Goal: Use online tool/utility

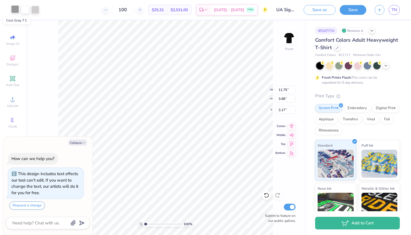
click at [11, 11] on div at bounding box center [15, 9] width 8 height 8
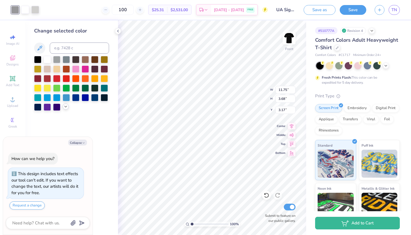
click at [63, 109] on div at bounding box center [66, 106] width 6 height 6
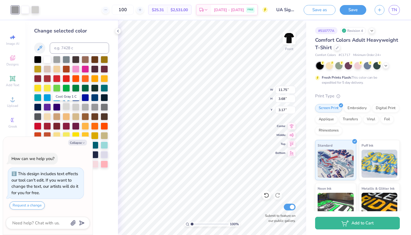
click at [69, 107] on div at bounding box center [66, 106] width 7 height 7
click at [68, 107] on div at bounding box center [66, 106] width 7 height 7
click at [78, 140] on button "Collapse" at bounding box center [77, 142] width 19 height 6
type textarea "x"
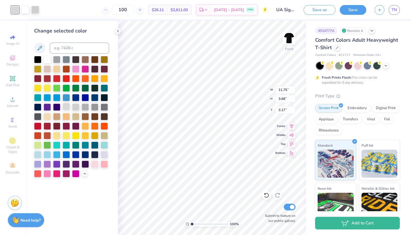
click at [67, 108] on div at bounding box center [66, 106] width 7 height 7
click at [72, 107] on div at bounding box center [75, 106] width 7 height 7
click at [85, 108] on div at bounding box center [85, 106] width 7 height 7
click at [76, 72] on div at bounding box center [75, 68] width 7 height 7
click at [38, 59] on div at bounding box center [37, 58] width 7 height 7
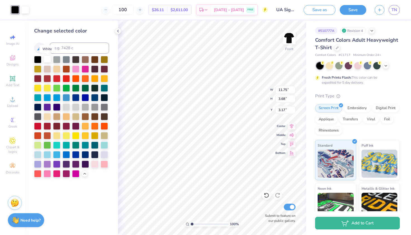
click at [47, 61] on div at bounding box center [47, 58] width 7 height 7
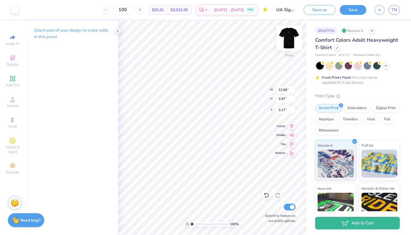
type input "14.12"
type input "4.43"
type input "2.71"
type input "10.55"
type input "11.05"
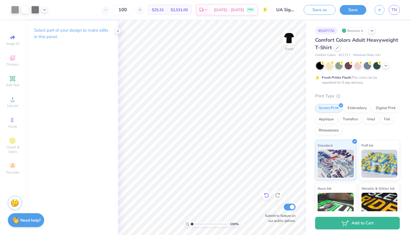
click at [267, 197] on icon at bounding box center [266, 195] width 6 height 6
click at [381, 67] on div at bounding box center [358, 65] width 84 height 7
click at [376, 67] on div at bounding box center [376, 64] width 7 height 7
click at [384, 67] on icon at bounding box center [385, 65] width 4 height 4
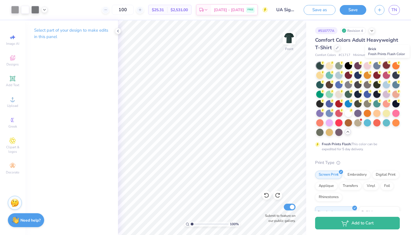
click at [384, 65] on div at bounding box center [385, 64] width 7 height 7
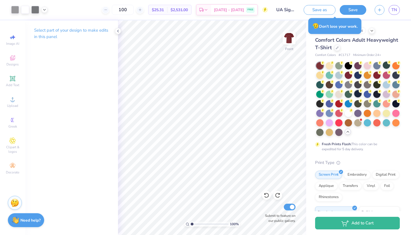
click at [358, 92] on div at bounding box center [357, 93] width 7 height 7
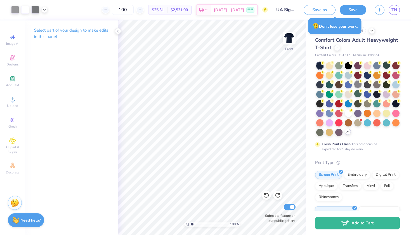
drag, startPoint x: 358, startPoint y: 92, endPoint x: 358, endPoint y: 85, distance: 7.3
click at [358, 85] on div at bounding box center [357, 83] width 7 height 7
click at [366, 84] on div at bounding box center [366, 83] width 7 height 7
click at [375, 83] on div at bounding box center [376, 83] width 7 height 7
click at [357, 84] on div at bounding box center [357, 83] width 7 height 7
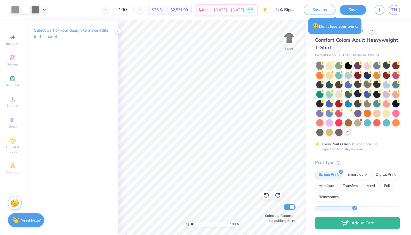
click at [366, 83] on div at bounding box center [366, 83] width 7 height 7
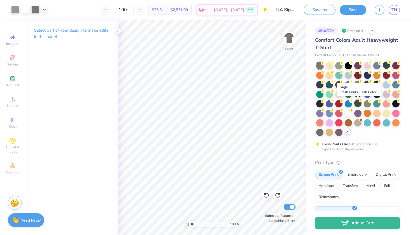
click at [358, 104] on div at bounding box center [357, 102] width 7 height 7
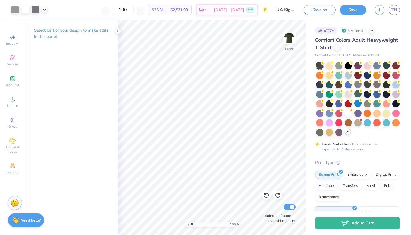
click at [356, 97] on div at bounding box center [357, 93] width 7 height 7
drag, startPoint x: 356, startPoint y: 97, endPoint x: 366, endPoint y: 94, distance: 11.0
click at [366, 94] on div at bounding box center [366, 93] width 7 height 7
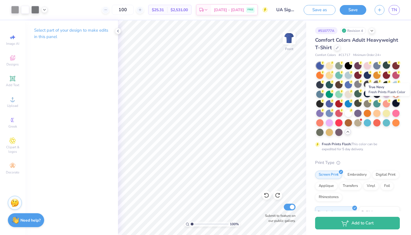
click at [395, 102] on div at bounding box center [395, 102] width 7 height 7
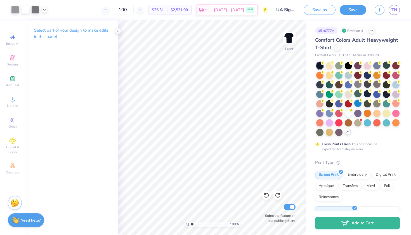
click at [356, 80] on div at bounding box center [358, 99] width 84 height 74
click at [357, 82] on div at bounding box center [357, 83] width 7 height 7
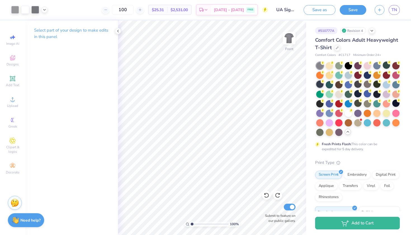
click at [321, 83] on div at bounding box center [319, 83] width 7 height 7
click at [347, 62] on div at bounding box center [347, 64] width 7 height 7
